Goal: Information Seeking & Learning: Learn about a topic

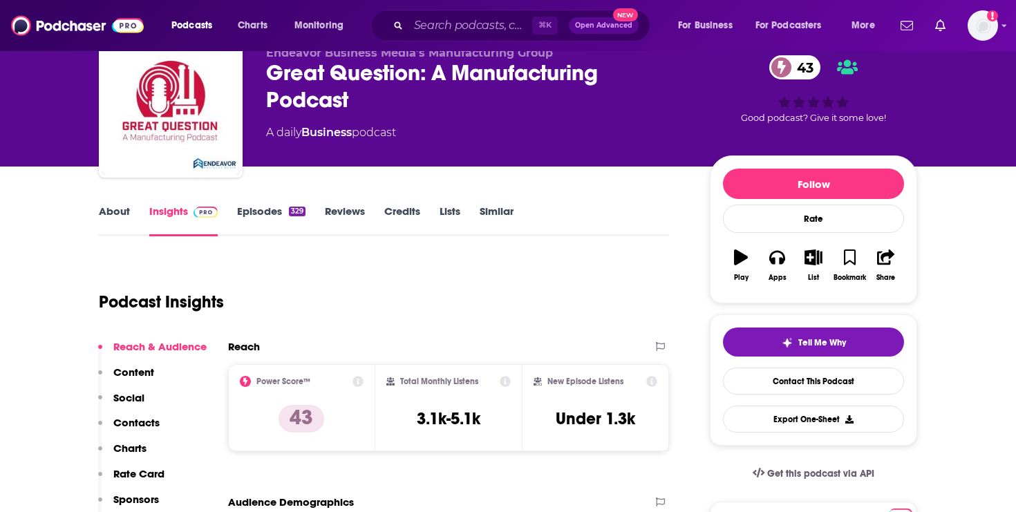
scroll to position [60, 0]
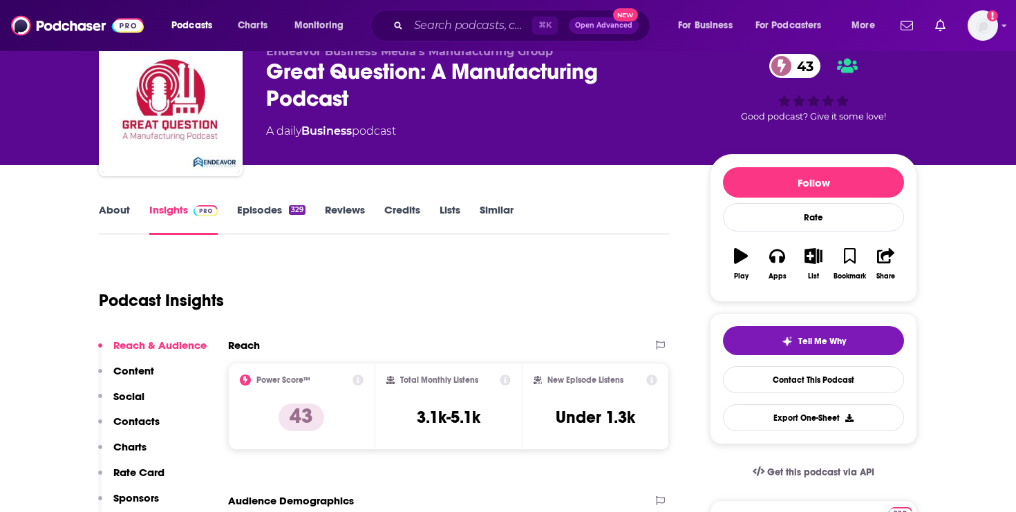
click at [132, 201] on div "About Insights Episodes 329 Reviews Credits Lists Similar" at bounding box center [384, 218] width 570 height 34
click at [109, 211] on link "About" at bounding box center [114, 219] width 31 height 32
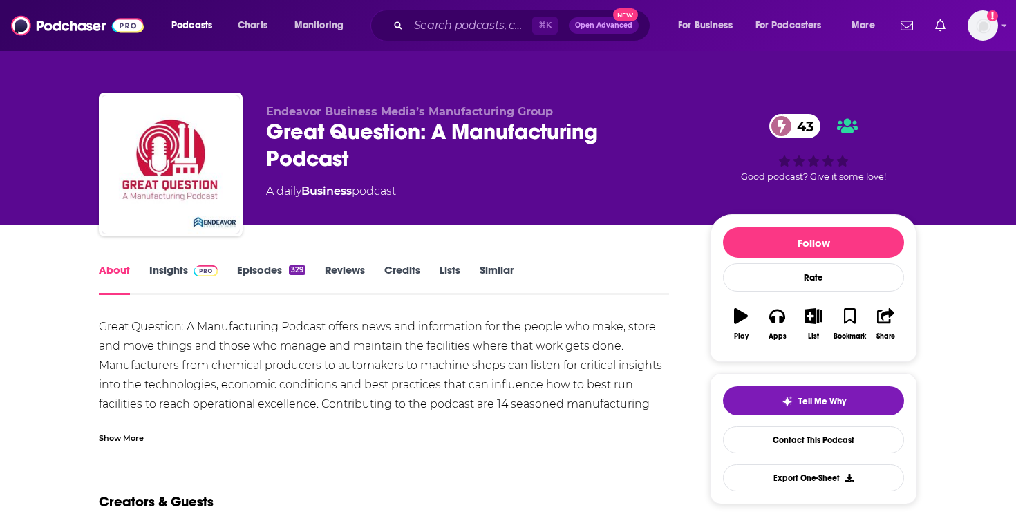
click at [114, 433] on div "Show More" at bounding box center [121, 436] width 45 height 13
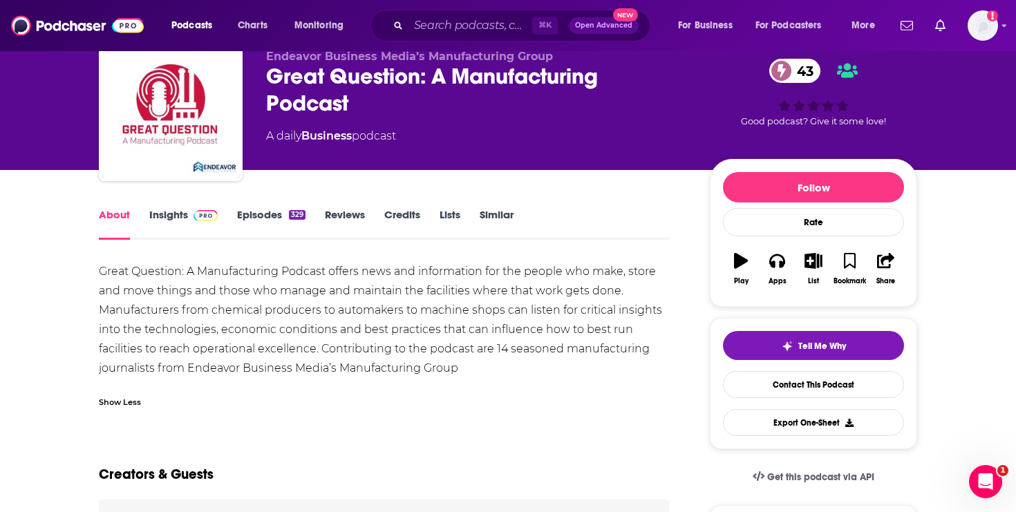
click at [173, 229] on link "Insights" at bounding box center [183, 224] width 68 height 32
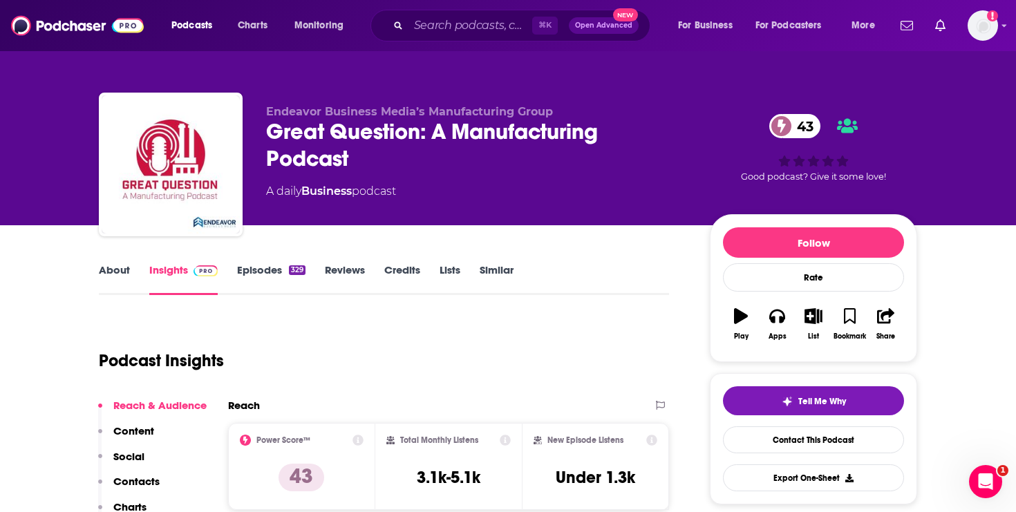
click at [114, 273] on link "About" at bounding box center [114, 279] width 31 height 32
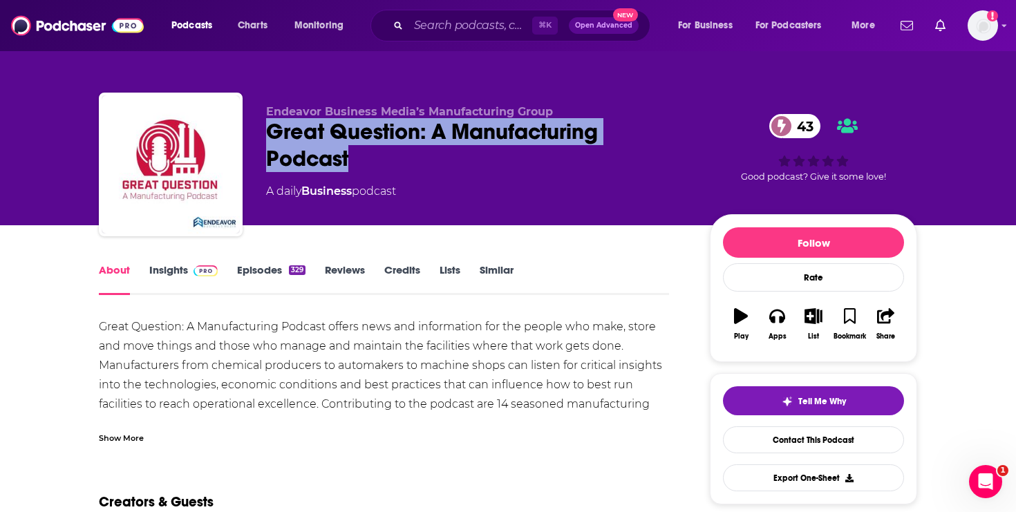
drag, startPoint x: 359, startPoint y: 163, endPoint x: 270, endPoint y: 136, distance: 92.5
click at [270, 136] on div "Great Question: A Manufacturing Podcast 43" at bounding box center [477, 145] width 422 height 54
copy h1 "Great Question: A Manufacturing Podcast"
